Goal: Task Accomplishment & Management: Complete application form

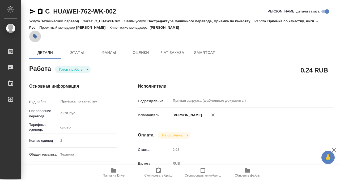
click at [33, 36] on icon "button" at bounding box center [34, 36] width 5 height 5
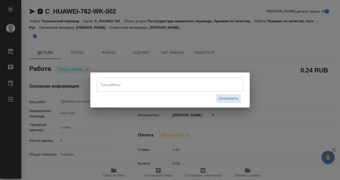
click at [119, 86] on input "Тэги работы" at bounding box center [165, 84] width 132 height 9
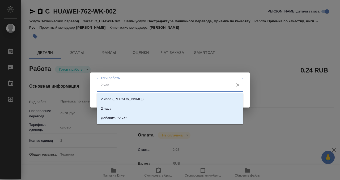
type input "2 часа"
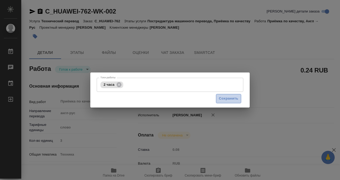
click at [234, 100] on span "Сохранить" at bounding box center [228, 99] width 19 height 6
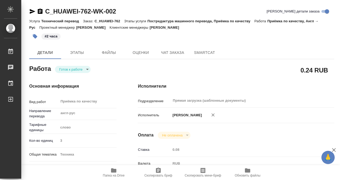
type input "readyForWork"
type input "англ-рус"
type input "5a8b1489cc6b4906c91bfd90"
type input "3"
type input "tech"
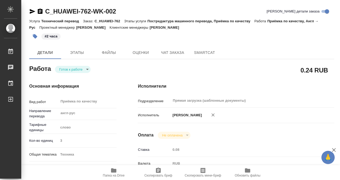
type input "5a8b8b956a9677013d343df4"
type input "[DATE] 16:00"
type input "[DATE] 10:00"
type input "[DATE] 11:00"
type input "Прямая загрузка (шаблонные документы)"
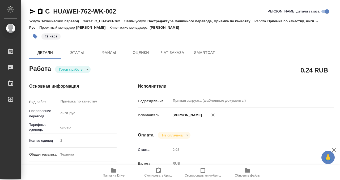
type input "notPayed"
type input "0.08"
type input "RUB"
type input "[PERSON_NAME]"
type input "C_HUAWEI-762"
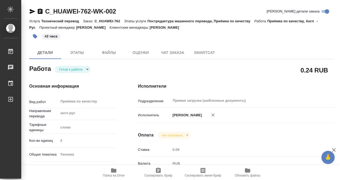
type input "Технический перевод"
type input "Постредактура машинного перевода, Приёмка по качеству"
type input "[PERSON_NAME]"
type input "/Clients/Huawei/Orders/C_HUAWEI-762"
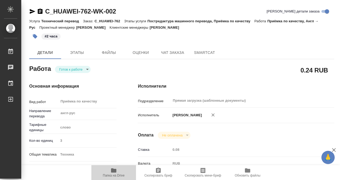
click at [115, 170] on icon "button" at bounding box center [113, 170] width 5 height 4
click at [40, 12] on icon "button" at bounding box center [40, 10] width 5 height 5
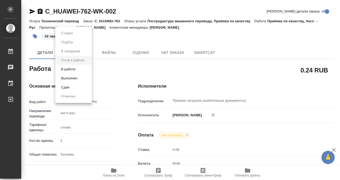
click at [75, 68] on body "🙏 .cls-1 fill:#fff; AWATERA Kobzeva [PERSON_NAME] 0 Чаты График Выйти C_HUAWEI-…" at bounding box center [170, 90] width 340 height 180
click at [76, 76] on button "Выполнен" at bounding box center [68, 78] width 19 height 6
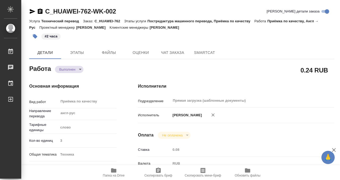
type textarea "x"
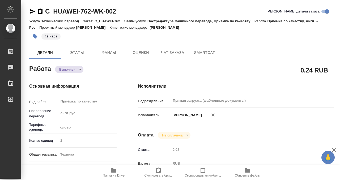
type textarea "x"
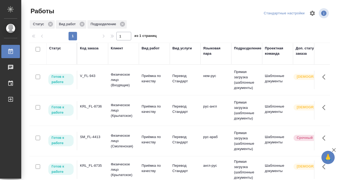
click at [94, 109] on td "KRL_FL-8736" at bounding box center [92, 110] width 31 height 19
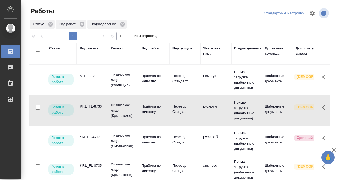
click at [94, 109] on td "KRL_FL-8736" at bounding box center [92, 110] width 31 height 19
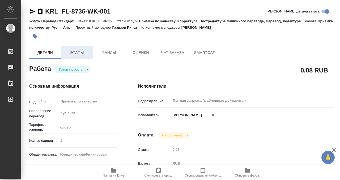
click at [77, 51] on span "Этапы" at bounding box center [76, 52] width 25 height 7
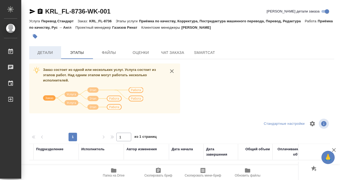
click at [53, 48] on button "Детали" at bounding box center [45, 52] width 32 height 13
